Goal: Information Seeking & Learning: Understand process/instructions

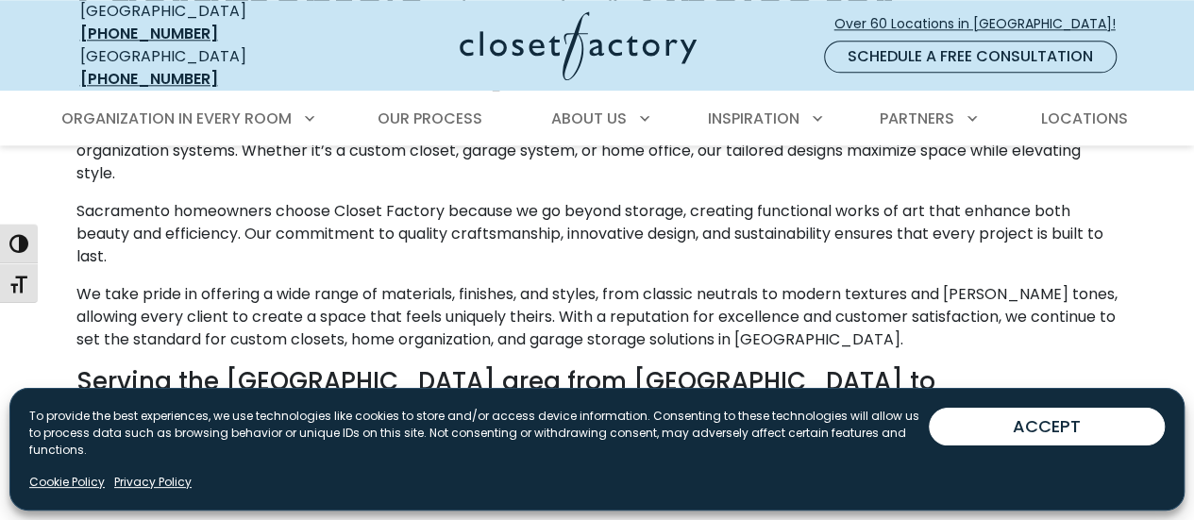
scroll to position [1065, 0]
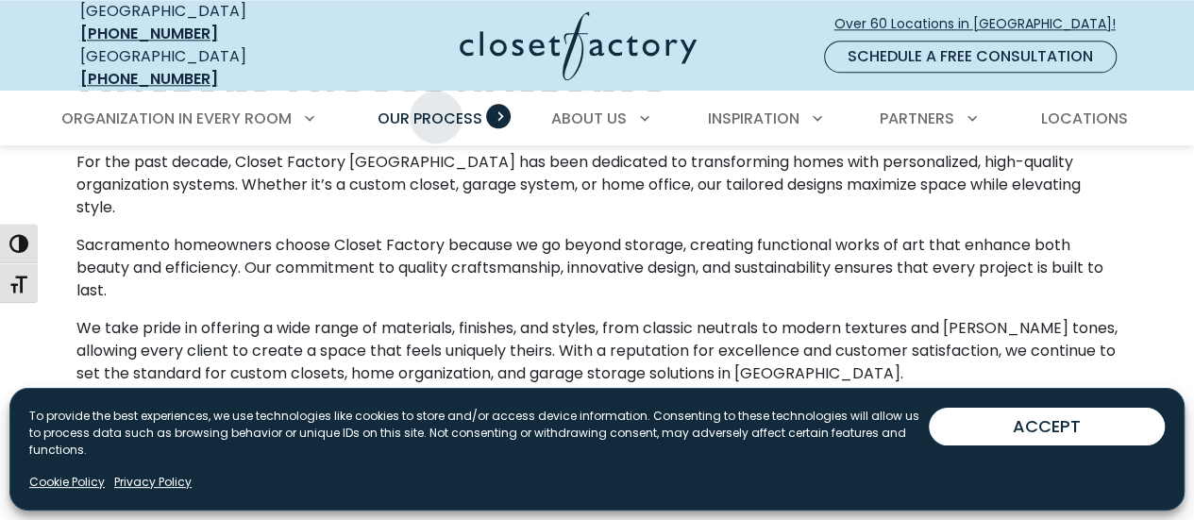
click at [436, 108] on span "Our Process" at bounding box center [429, 119] width 105 height 22
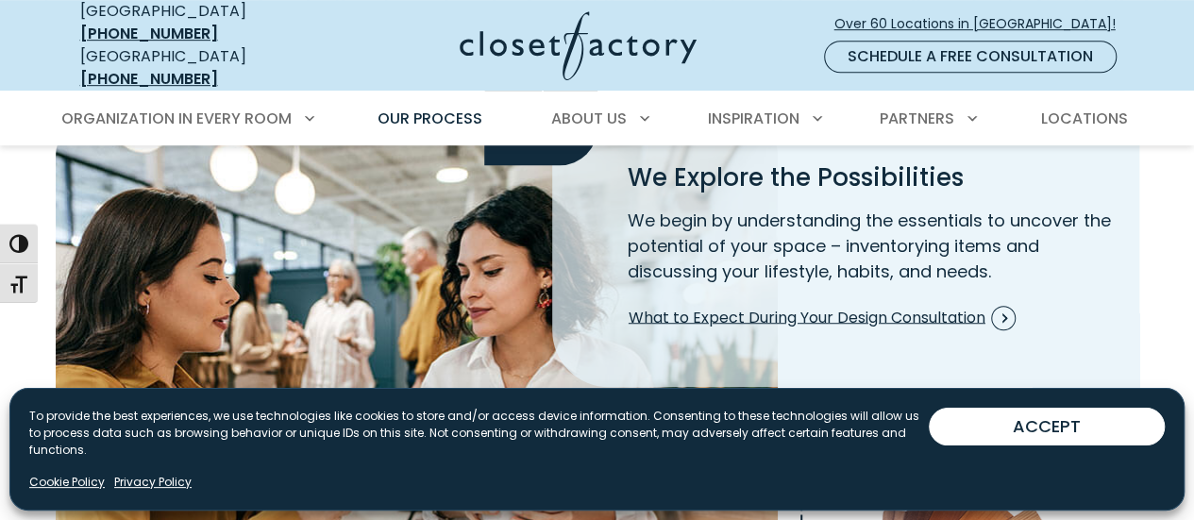
scroll to position [528, 0]
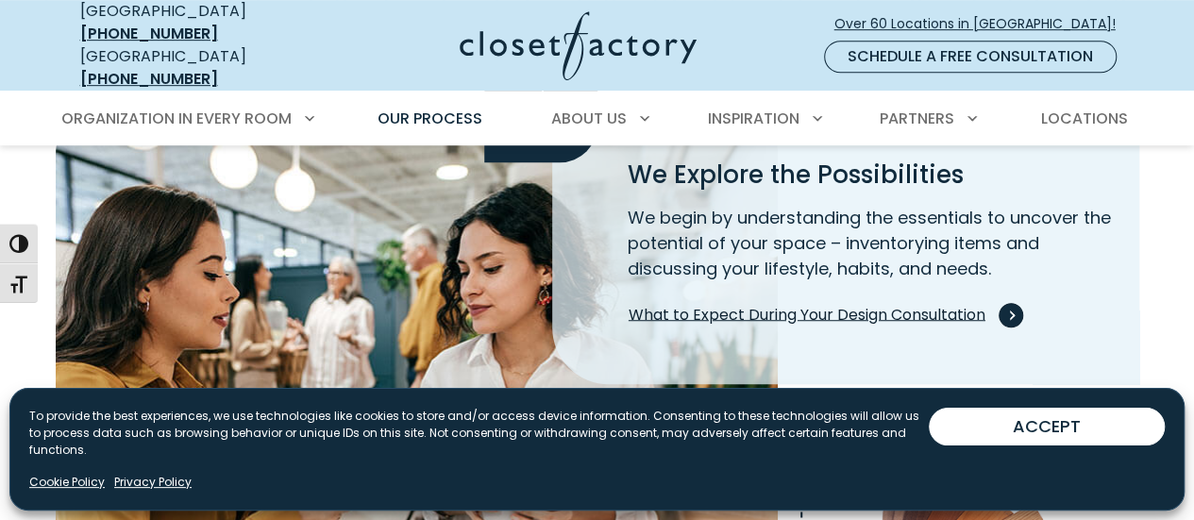
click at [877, 303] on span "What to Expect During Your Design Consultation" at bounding box center [822, 315] width 387 height 25
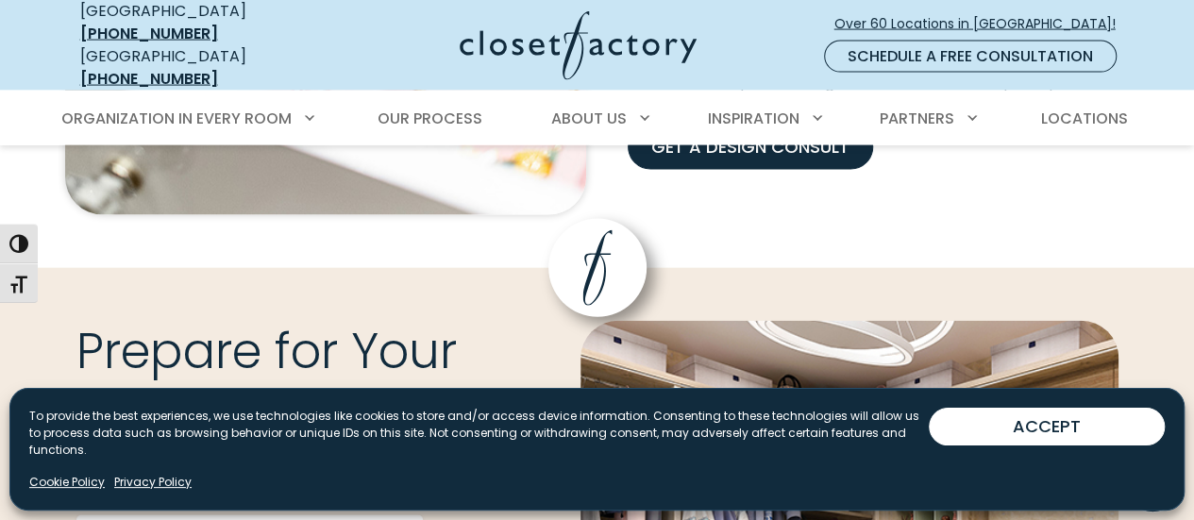
scroll to position [1989, 0]
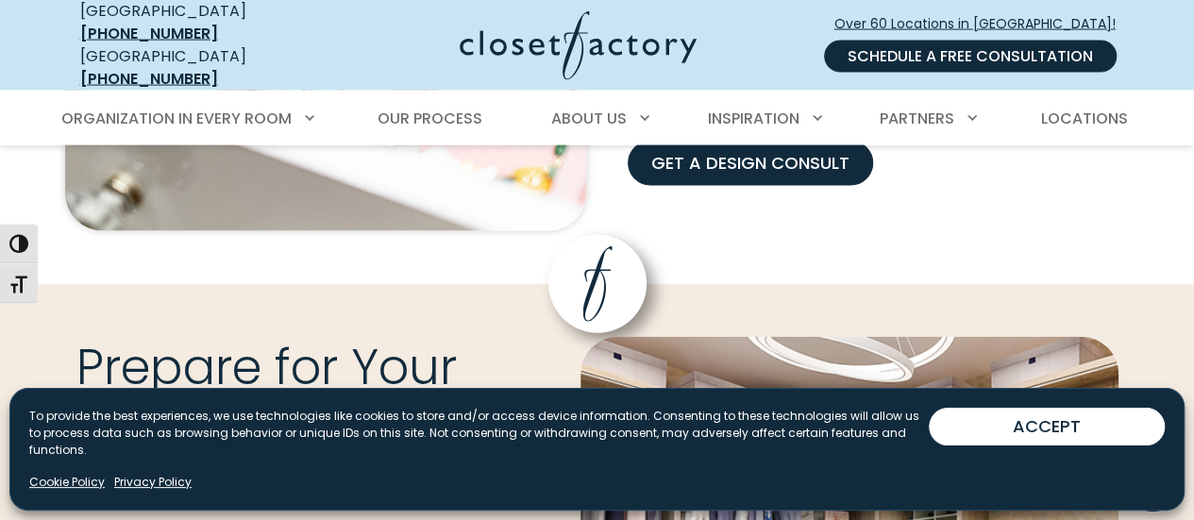
click at [926, 42] on link "Schedule a Free Consultation" at bounding box center [970, 57] width 293 height 32
